Goal: Task Accomplishment & Management: Manage account settings

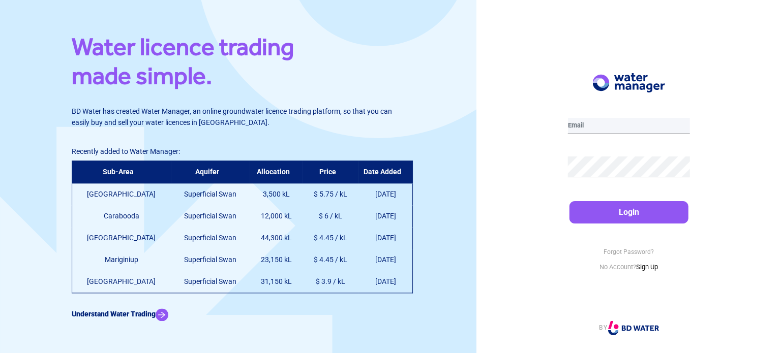
type input "[EMAIL_ADDRESS][DOMAIN_NAME]"
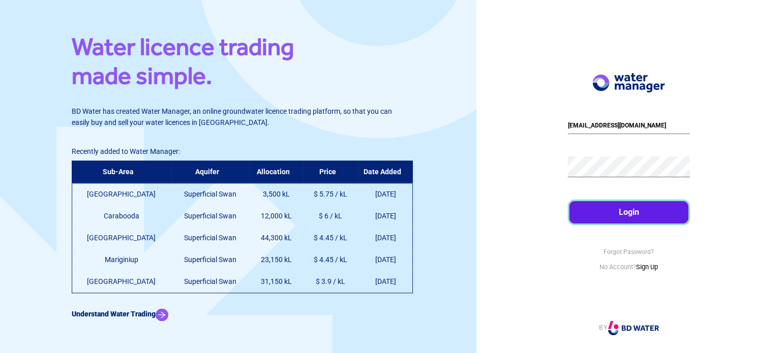
click at [641, 211] on button "Login" at bounding box center [628, 212] width 118 height 22
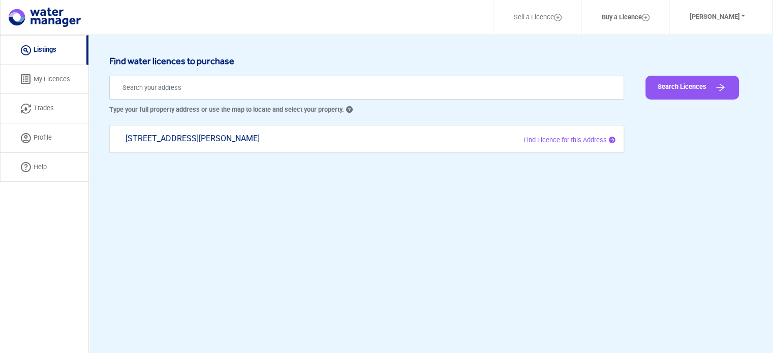
click at [49, 52] on link "Listings" at bounding box center [44, 50] width 88 height 30
click at [684, 85] on button "Search Licences" at bounding box center [693, 88] width 94 height 24
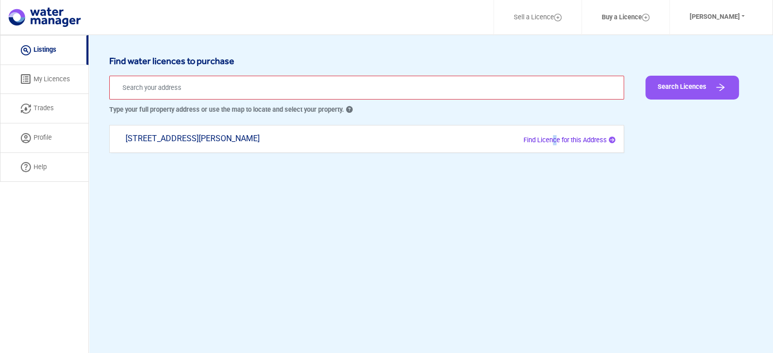
click at [551, 135] on p "Find Licence for this Address" at bounding box center [511, 140] width 207 height 10
type input "[STREET_ADDRESS][PERSON_NAME]"
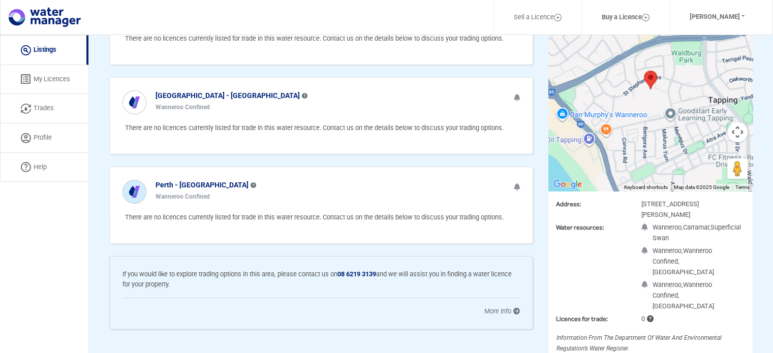
scroll to position [144, 0]
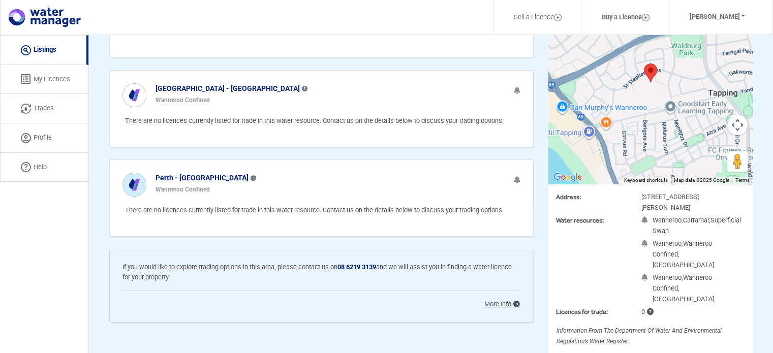
click at [511, 302] on link "More Info" at bounding box center [503, 305] width 36 height 8
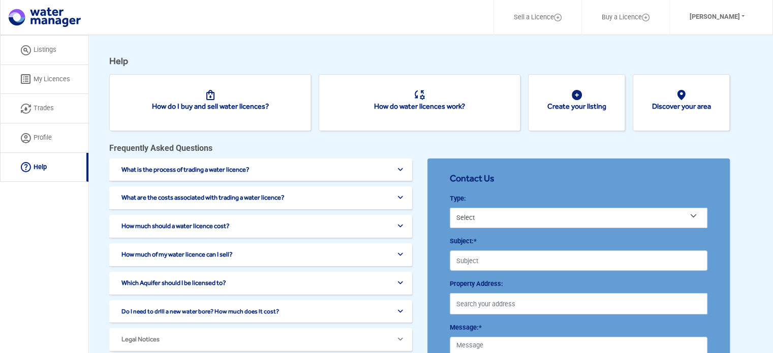
click at [51, 139] on link "Profile" at bounding box center [44, 138] width 88 height 29
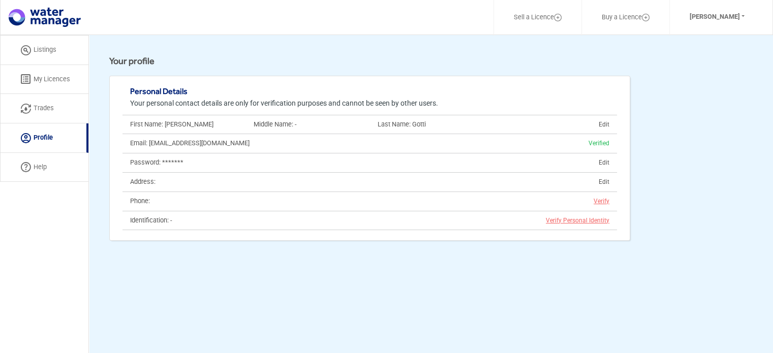
click at [49, 52] on link "Listings" at bounding box center [44, 50] width 88 height 30
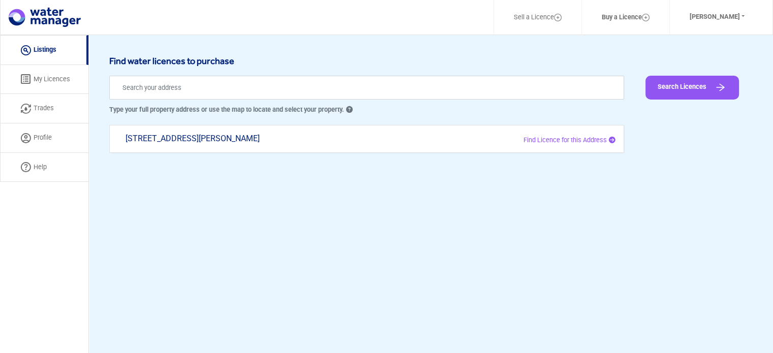
click at [49, 75] on link "My Licences" at bounding box center [44, 79] width 88 height 29
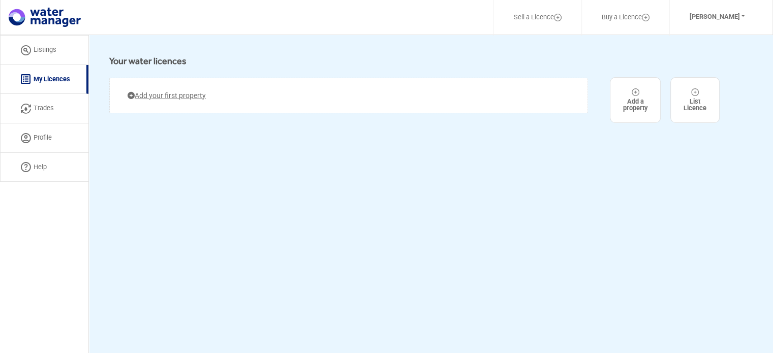
click at [182, 95] on link "Add your first property" at bounding box center [167, 96] width 78 height 10
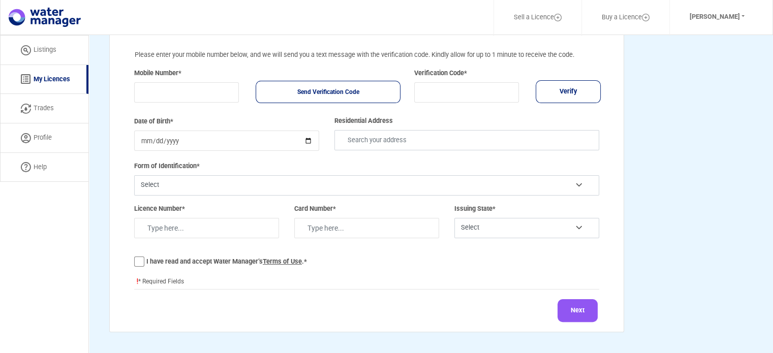
scroll to position [184, 0]
